Goal: Task Accomplishment & Management: Manage account settings

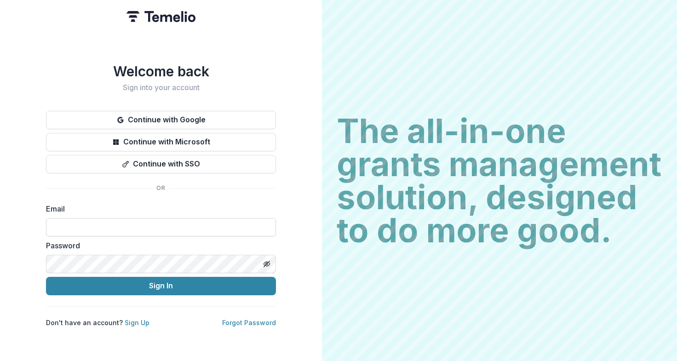
click at [105, 221] on input at bounding box center [161, 227] width 230 height 18
type input "**********"
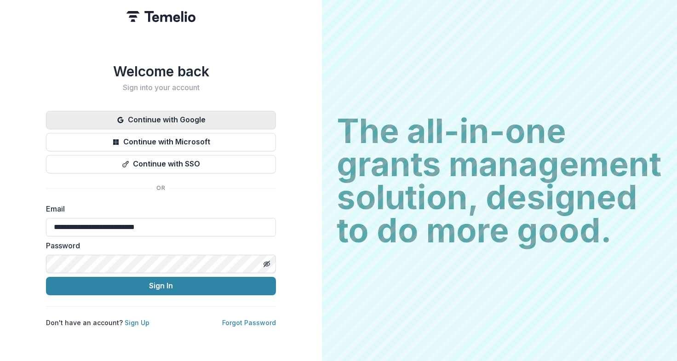
click at [155, 114] on button "Continue with Google" at bounding box center [161, 120] width 230 height 18
click at [163, 118] on button "Continue with Google" at bounding box center [161, 120] width 230 height 18
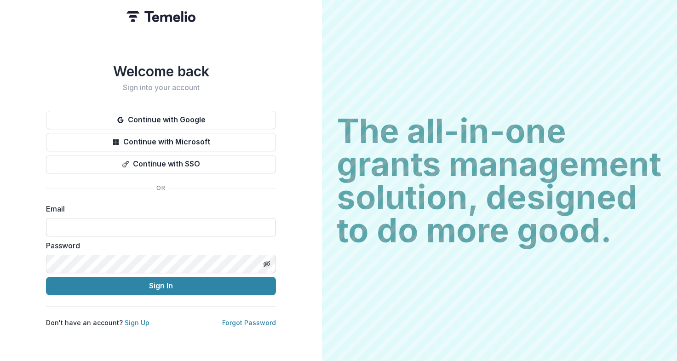
click at [102, 227] on input at bounding box center [161, 227] width 230 height 18
type input "**********"
click at [269, 262] on icon "Toggle password visibility" at bounding box center [268, 263] width 4 height 3
click at [269, 262] on icon "Toggle password visibility" at bounding box center [267, 264] width 6 height 4
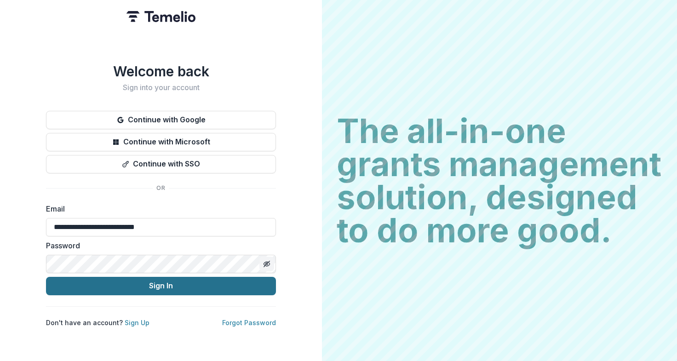
click at [215, 283] on button "Sign In" at bounding box center [161, 286] width 230 height 18
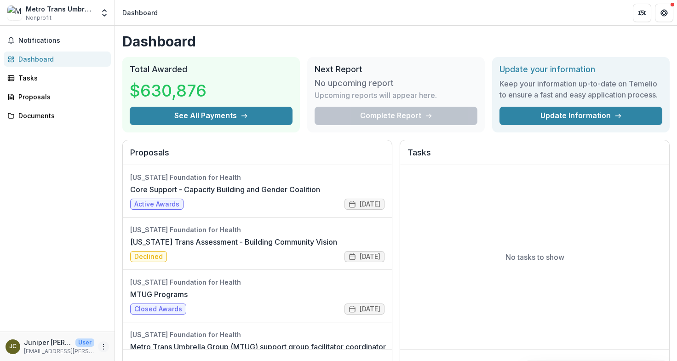
click at [106, 343] on icon "More" at bounding box center [103, 346] width 7 height 7
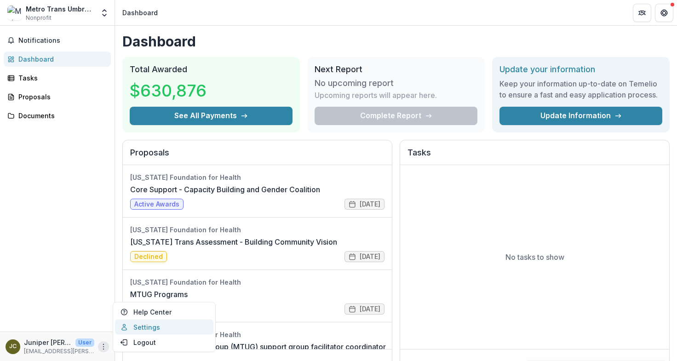
click at [153, 329] on link "Settings" at bounding box center [164, 326] width 98 height 15
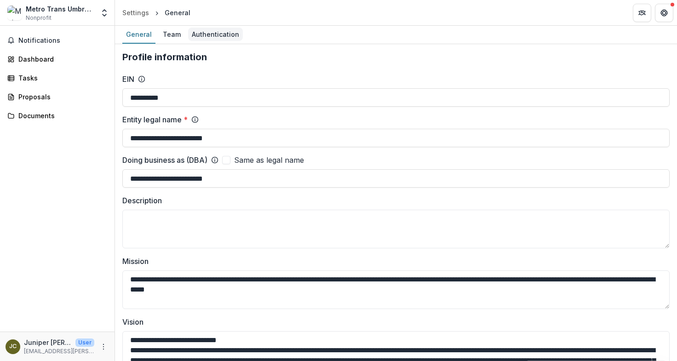
click at [202, 35] on div "Authentication" at bounding box center [215, 34] width 55 height 13
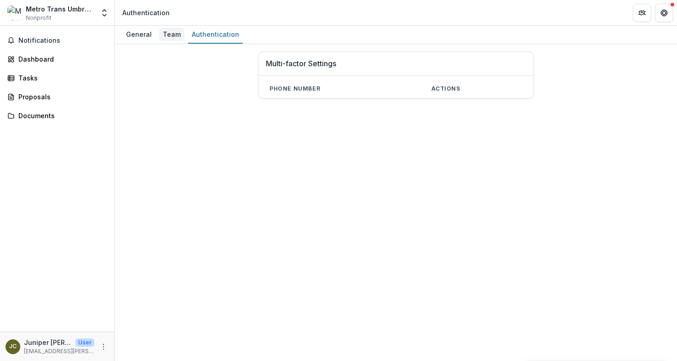
click at [167, 34] on div "Team" at bounding box center [171, 34] width 25 height 13
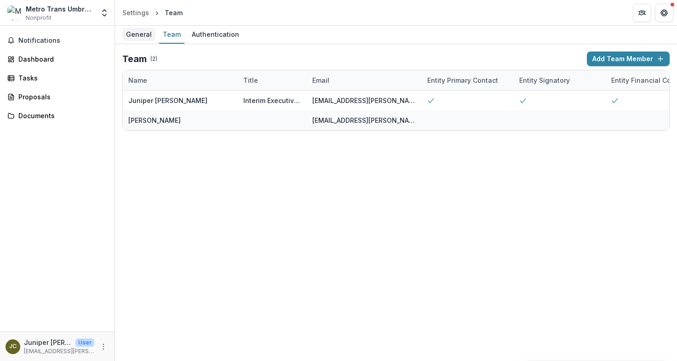
click at [139, 34] on div "General" at bounding box center [138, 34] width 33 height 13
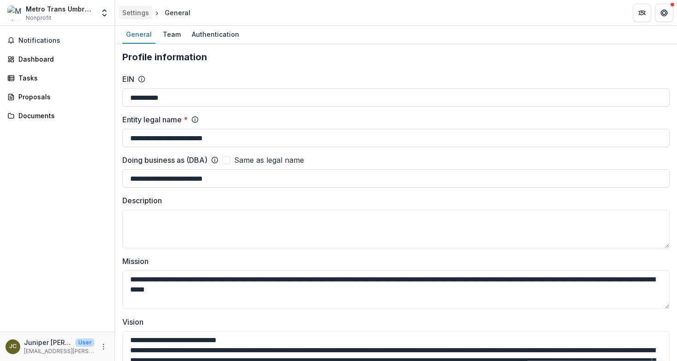
click at [139, 14] on div "Settings" at bounding box center [135, 13] width 27 height 10
click at [138, 10] on div "Settings" at bounding box center [135, 13] width 27 height 10
click at [380, 161] on div "Doing business as (DBA) Same as legal name" at bounding box center [395, 159] width 547 height 11
click at [102, 13] on icon "Open entity switcher" at bounding box center [104, 12] width 9 height 9
click at [55, 49] on link "Settings" at bounding box center [57, 50] width 110 height 15
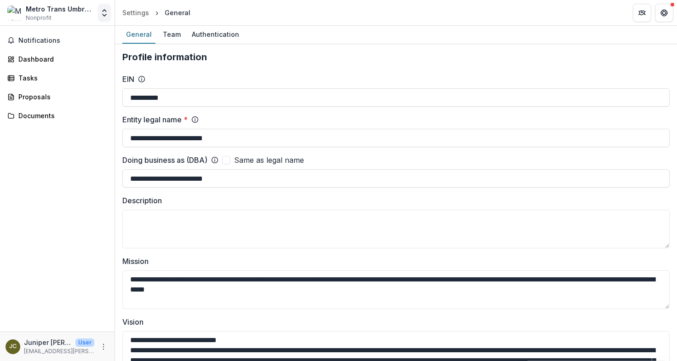
click at [102, 14] on polyline "Open entity switcher" at bounding box center [104, 15] width 4 height 2
click at [72, 35] on link "Team Settings" at bounding box center [57, 35] width 110 height 15
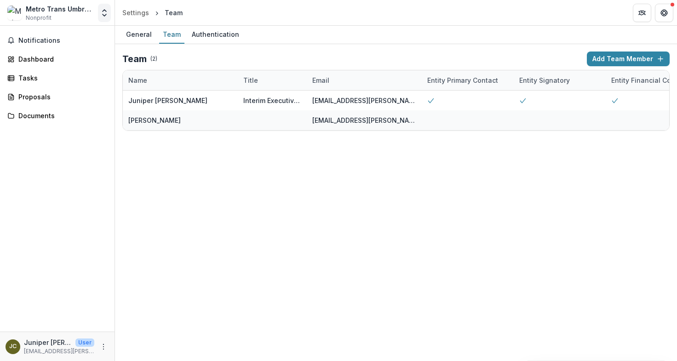
click at [104, 17] on icon "Open entity switcher" at bounding box center [104, 12] width 9 height 9
click at [661, 14] on icon "Get Help" at bounding box center [662, 15] width 2 height 2
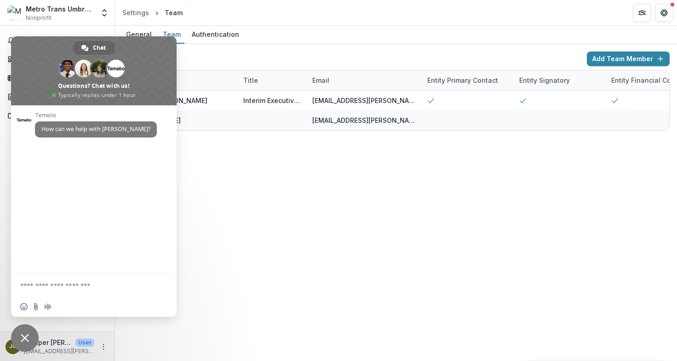
click at [85, 288] on textarea "Compose your message..." at bounding box center [84, 284] width 129 height 23
type textarea "**********"
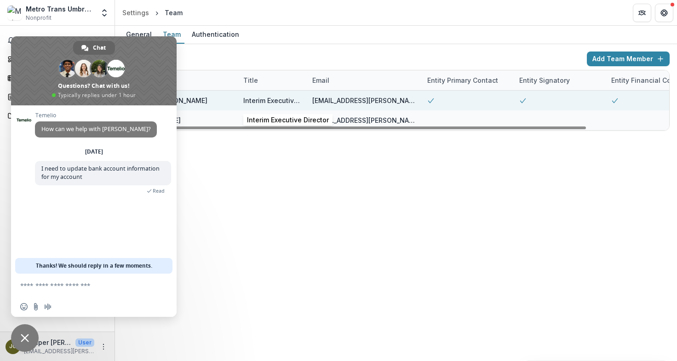
click at [286, 103] on div "Interim Executive Director" at bounding box center [272, 101] width 58 height 10
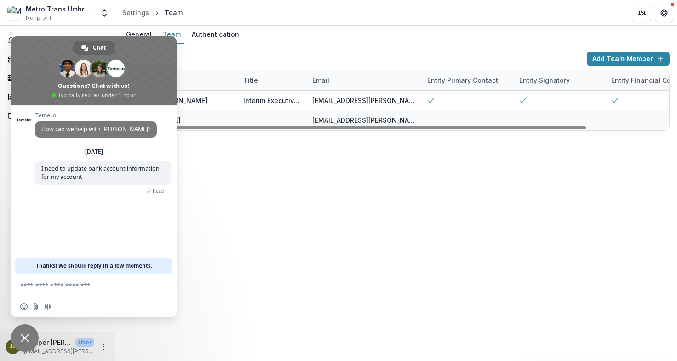
click at [253, 63] on div "Team ( 2 )" at bounding box center [352, 58] width 461 height 11
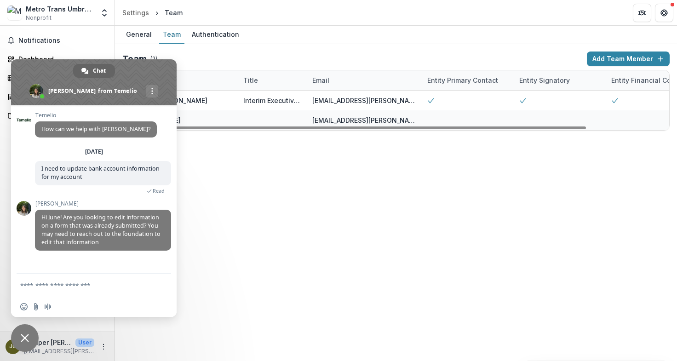
click at [61, 289] on textarea "Compose your message..." at bounding box center [84, 284] width 129 height 23
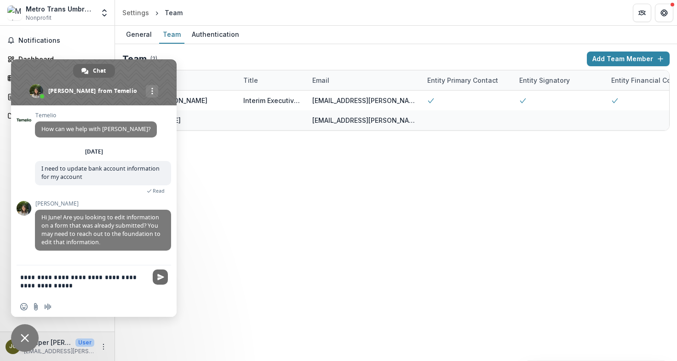
type textarea "**********"
click at [165, 278] on span "Send" at bounding box center [160, 276] width 15 height 15
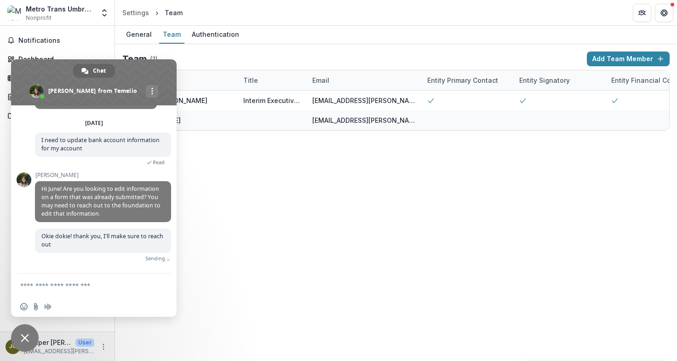
scroll to position [20, 0]
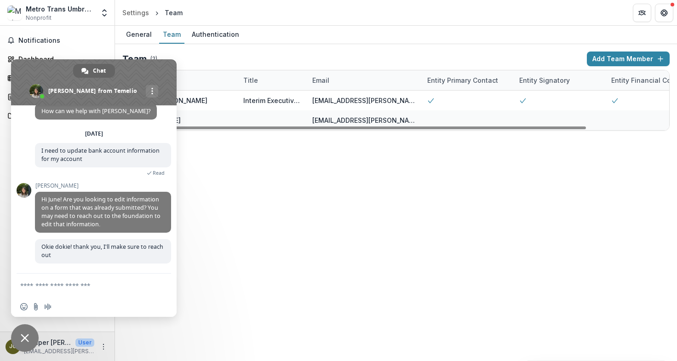
click at [219, 175] on div "General Team Authentication Team ( 2 ) Add Team Member Name Title Email Entity …" at bounding box center [396, 193] width 562 height 335
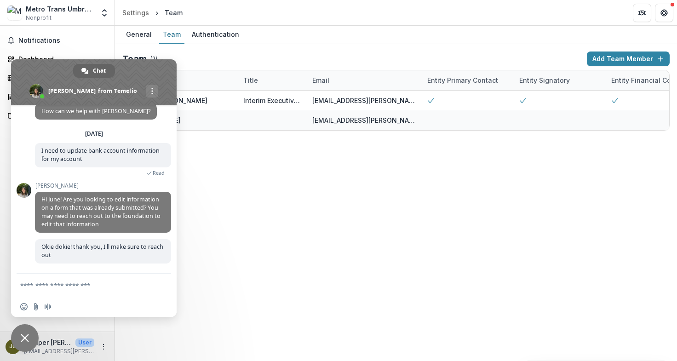
drag, startPoint x: 103, startPoint y: 61, endPoint x: 211, endPoint y: 159, distance: 145.7
click at [211, 159] on body "Skip to content Metro Trans Umbrella Group Nonprofit Team Settings Settings Set…" at bounding box center [338, 180] width 677 height 361
click at [23, 342] on span "Close chat" at bounding box center [25, 338] width 8 height 8
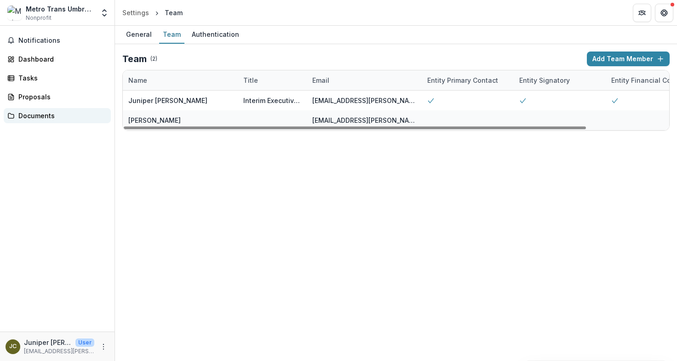
click at [48, 119] on div "Documents" at bounding box center [60, 116] width 85 height 10
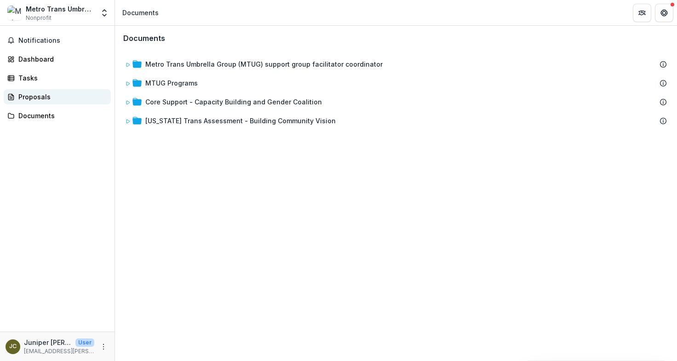
click at [52, 94] on div "Proposals" at bounding box center [60, 97] width 85 height 10
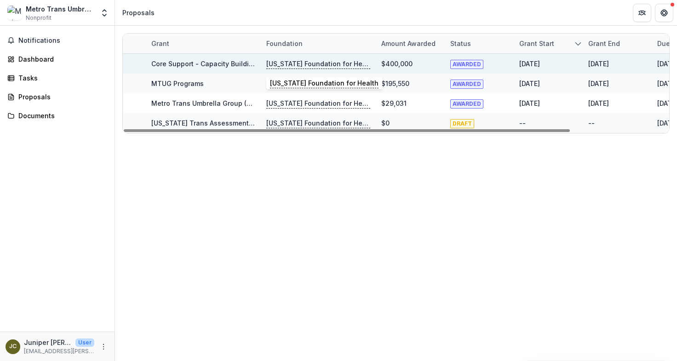
click at [302, 63] on p "[US_STATE] Foundation for Health" at bounding box center [318, 64] width 104 height 10
click at [320, 63] on p "[US_STATE] Foundation for Health" at bounding box center [318, 64] width 104 height 10
click at [202, 63] on link "Core Support - Capacity Building and Gender Coalition" at bounding box center [239, 64] width 176 height 8
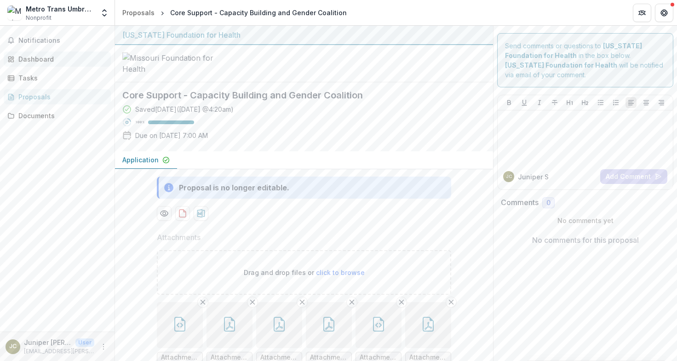
click at [49, 64] on link "Dashboard" at bounding box center [57, 58] width 107 height 15
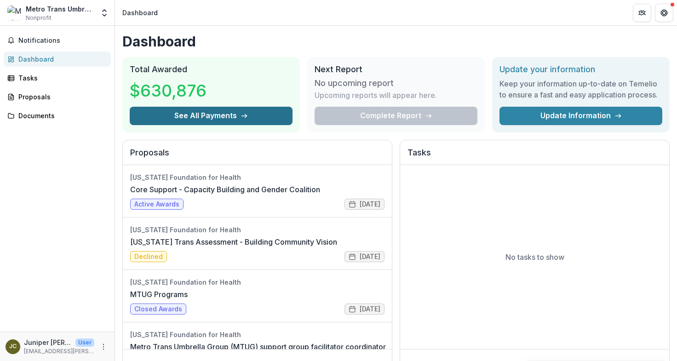
click at [240, 116] on icon "button" at bounding box center [243, 115] width 7 height 7
click at [105, 16] on icon "Open entity switcher" at bounding box center [104, 12] width 9 height 9
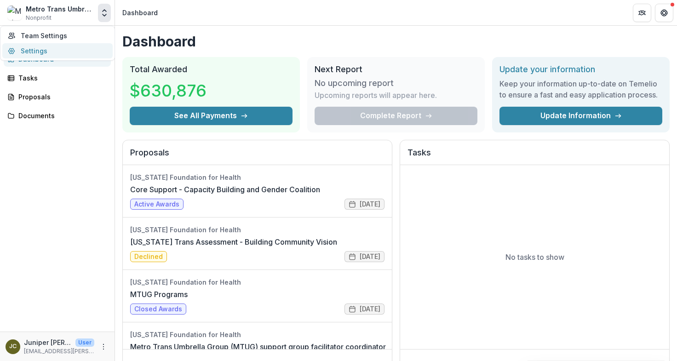
click at [64, 55] on link "Settings" at bounding box center [57, 50] width 110 height 15
